Goal: Task Accomplishment & Management: Manage account settings

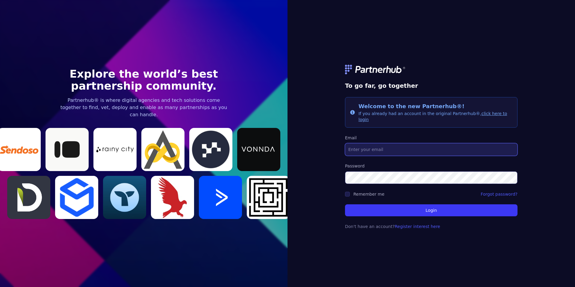
click at [394, 150] on input "Email" at bounding box center [431, 149] width 173 height 13
type input "[EMAIL_ADDRESS][DOMAIN_NAME]"
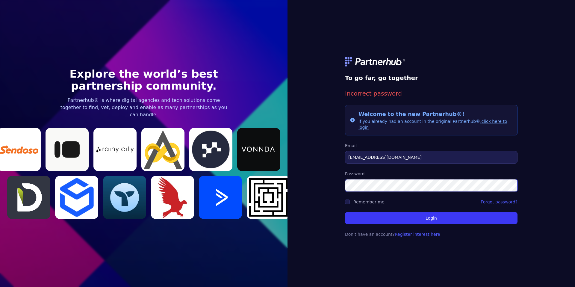
click at [345, 212] on button "Login" at bounding box center [431, 218] width 173 height 12
